Goal: Task Accomplishment & Management: Manage account settings

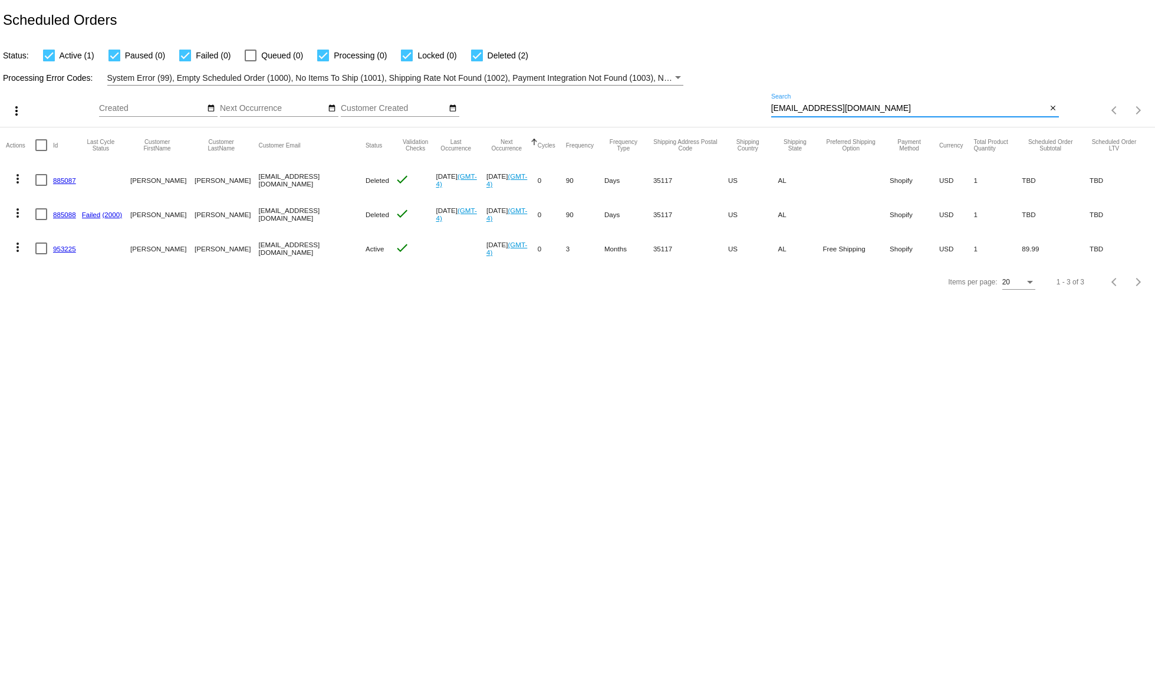
drag, startPoint x: 856, startPoint y: 109, endPoint x: 751, endPoint y: 97, distance: 105.6
click at [771, 104] on input "Ldpbham@gmail.com" at bounding box center [909, 108] width 276 height 9
paste input "Client Relations <clientrelations@bhpsinc.com>"
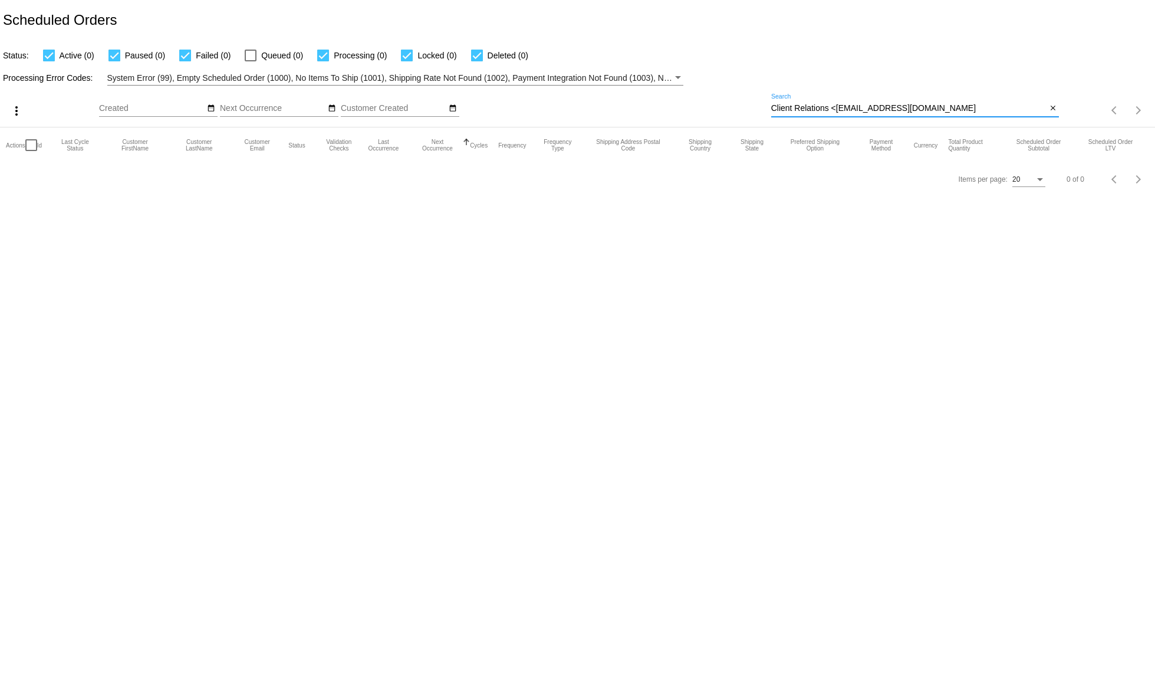
drag, startPoint x: 966, startPoint y: 104, endPoint x: 771, endPoint y: 104, distance: 195.2
click at [771, 104] on input "Client Relations <clientrelations@bhpsinc.com" at bounding box center [909, 108] width 276 height 9
paste input "ed1claudia@yahoo"
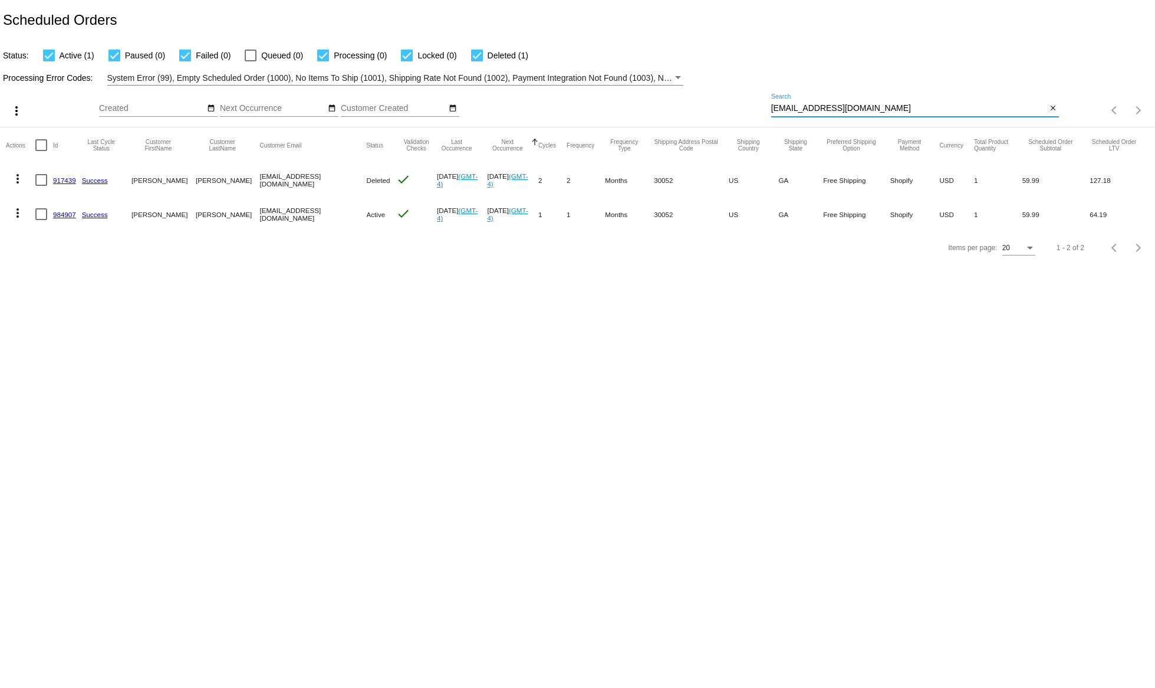
type input "[EMAIL_ADDRESS][DOMAIN_NAME]"
click at [15, 178] on mat-icon "more_vert" at bounding box center [18, 179] width 14 height 14
click at [41, 201] on button "info View Event Logs" at bounding box center [64, 197] width 117 height 14
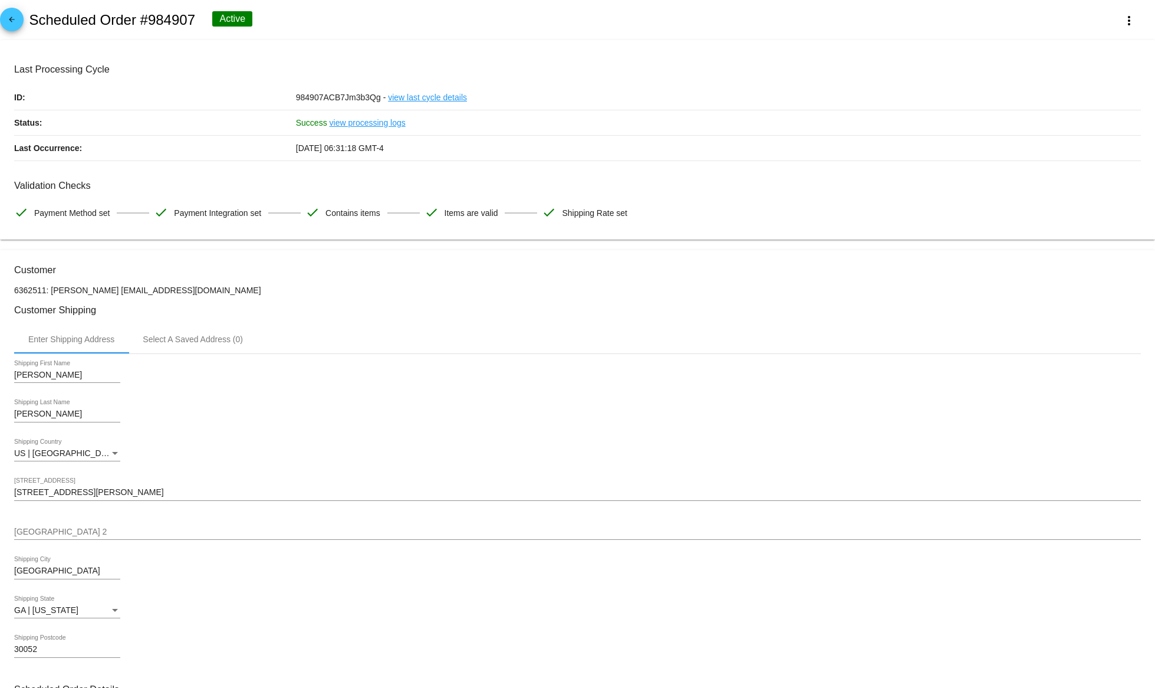
click at [9, 30] on span "arrow_back" at bounding box center [12, 22] width 14 height 29
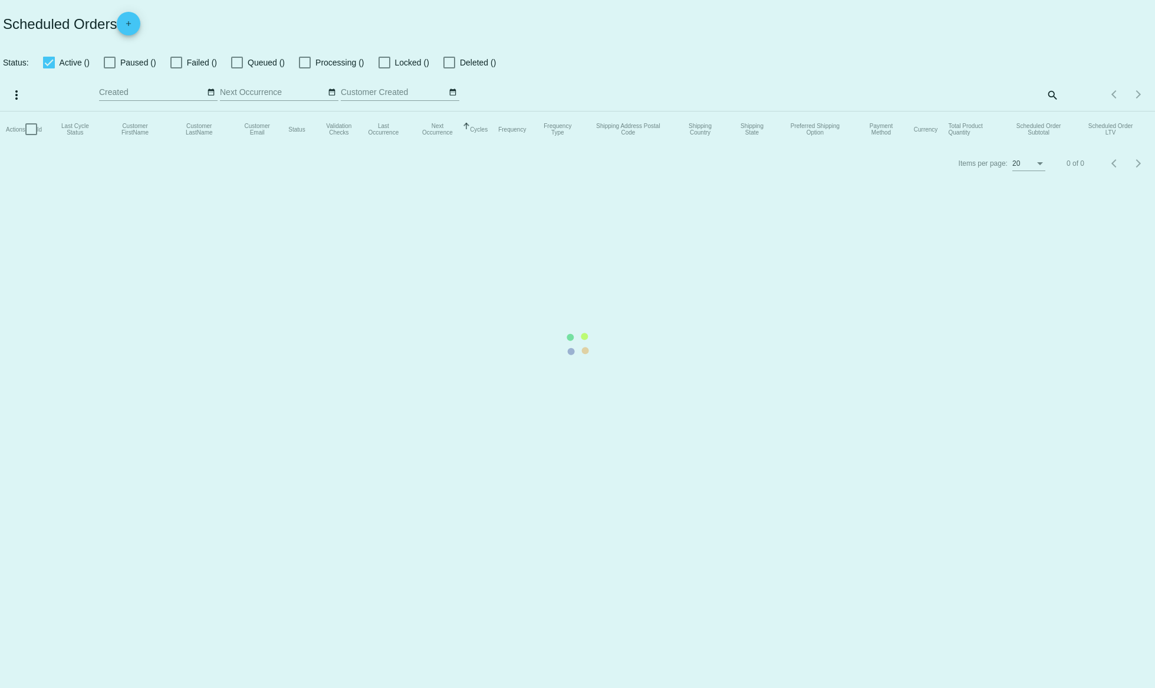
checkbox input "true"
